Goal: Book appointment/travel/reservation

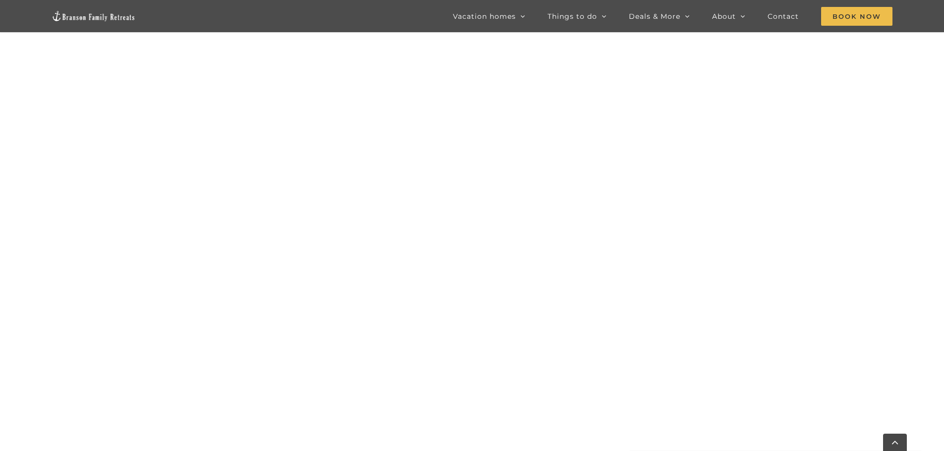
scroll to position [847, 0]
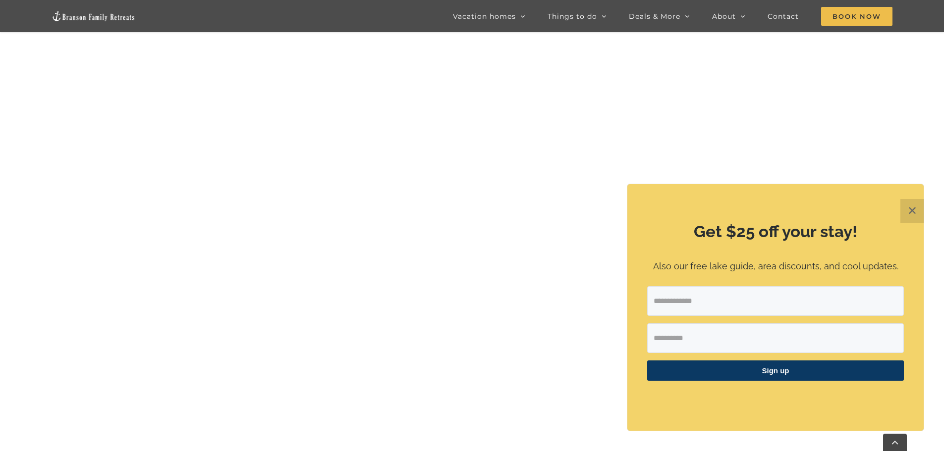
click at [922, 210] on button "✕" at bounding box center [912, 211] width 24 height 24
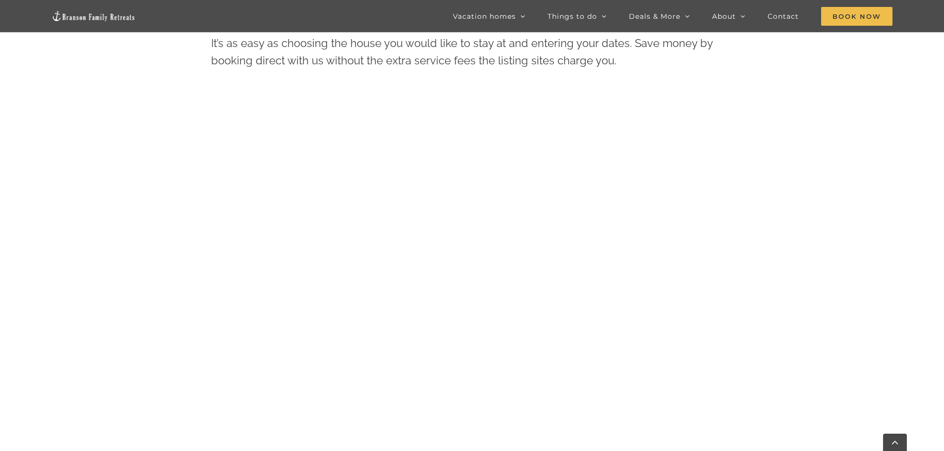
scroll to position [451, 0]
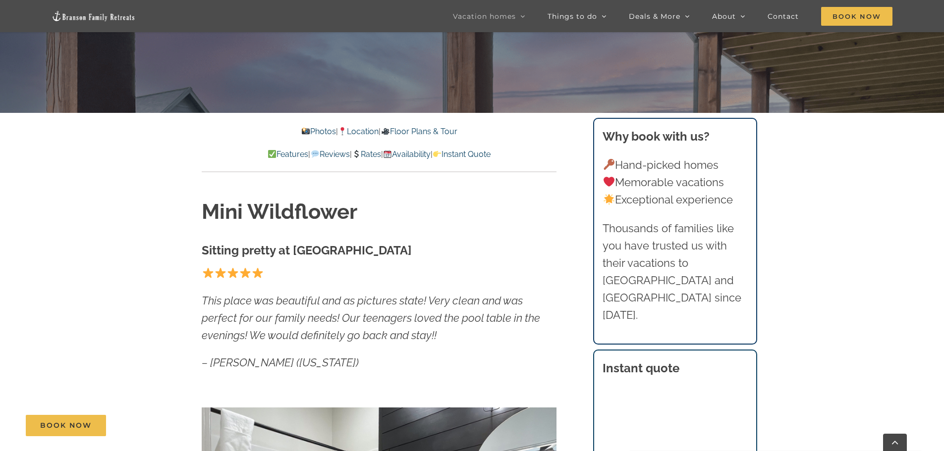
scroll to position [198, 0]
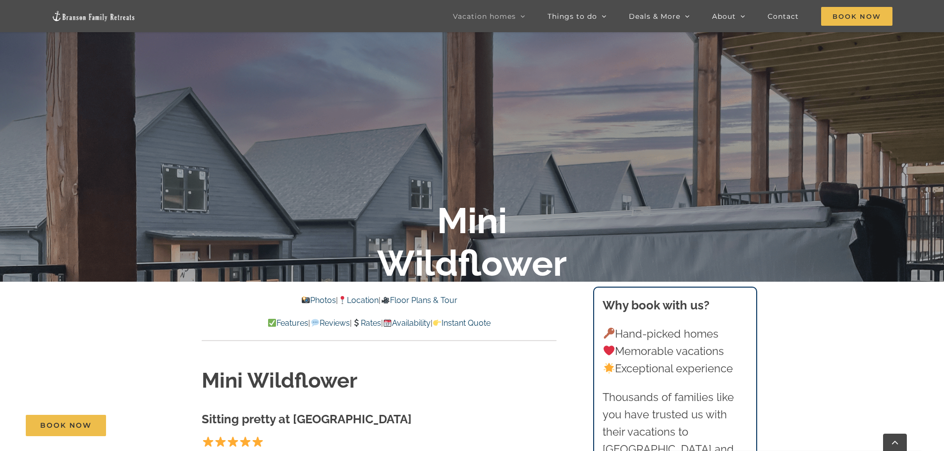
click at [369, 321] on link "Rates" at bounding box center [366, 322] width 29 height 9
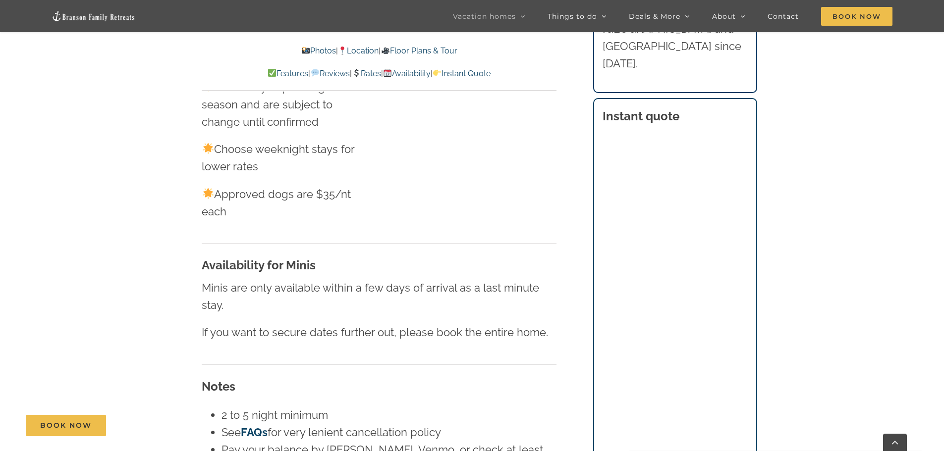
scroll to position [5723, 0]
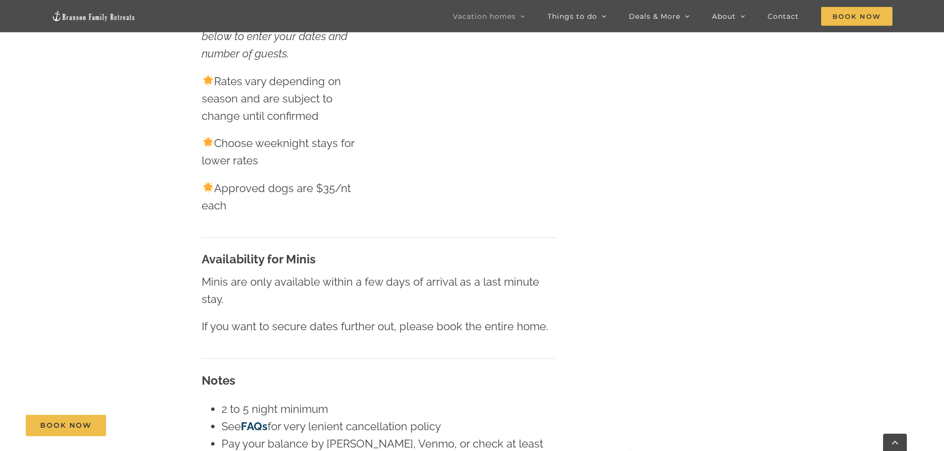
scroll to position [198, 0]
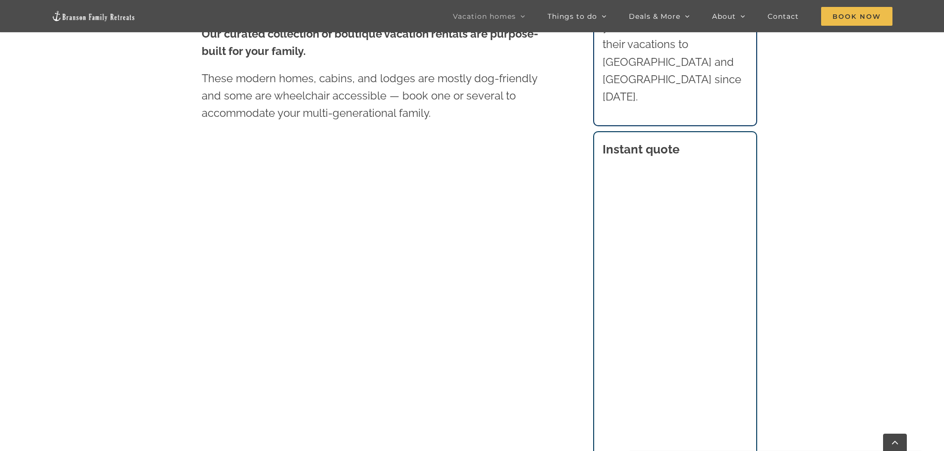
scroll to position [594, 0]
